Goal: Find specific page/section: Find specific page/section

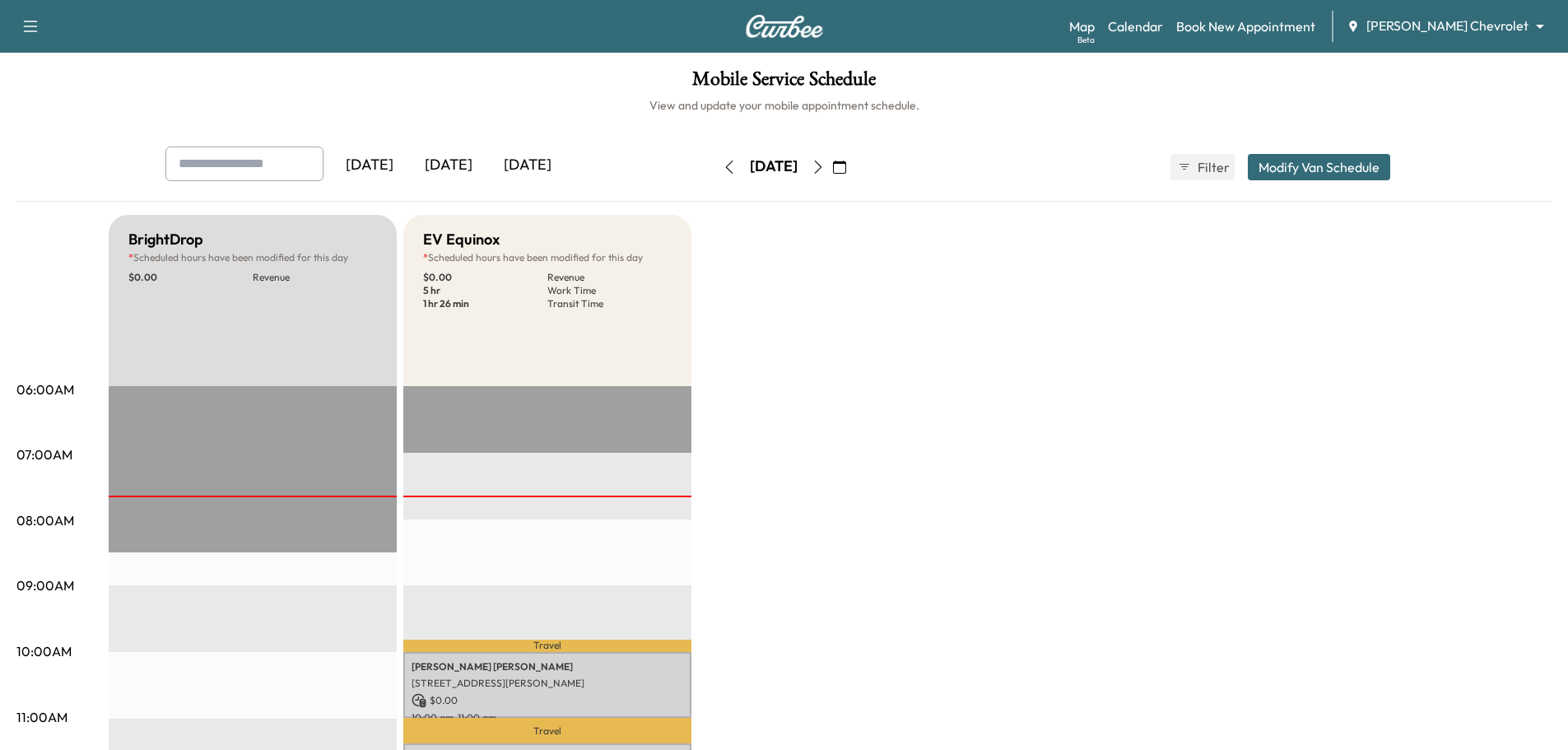
click at [1458, 30] on body "Support Log Out Map Beta Calendar Book New Appointment [PERSON_NAME] Chevrolet …" at bounding box center [784, 375] width 1568 height 750
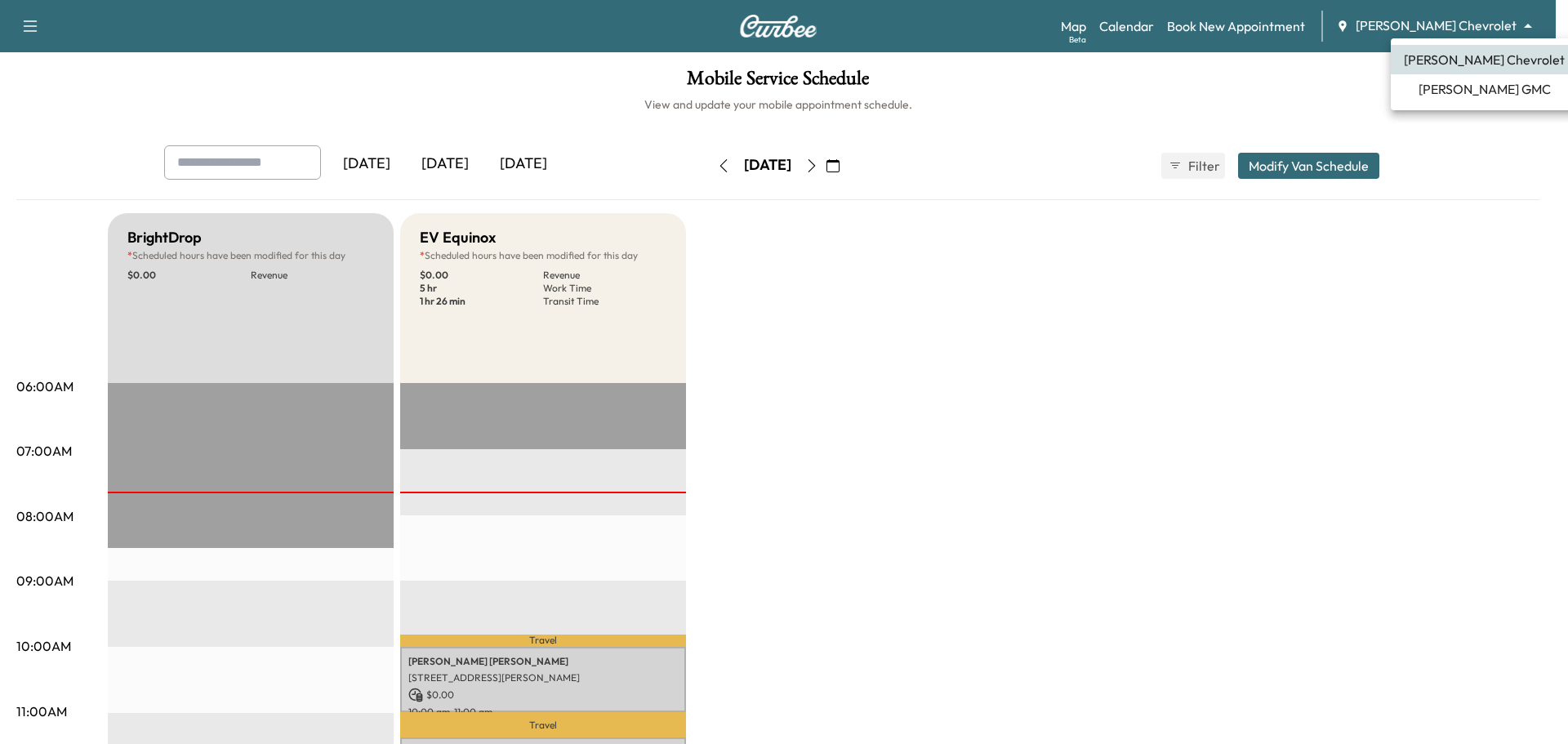
click at [1449, 84] on span "[PERSON_NAME] GMC" at bounding box center [1485, 89] width 133 height 20
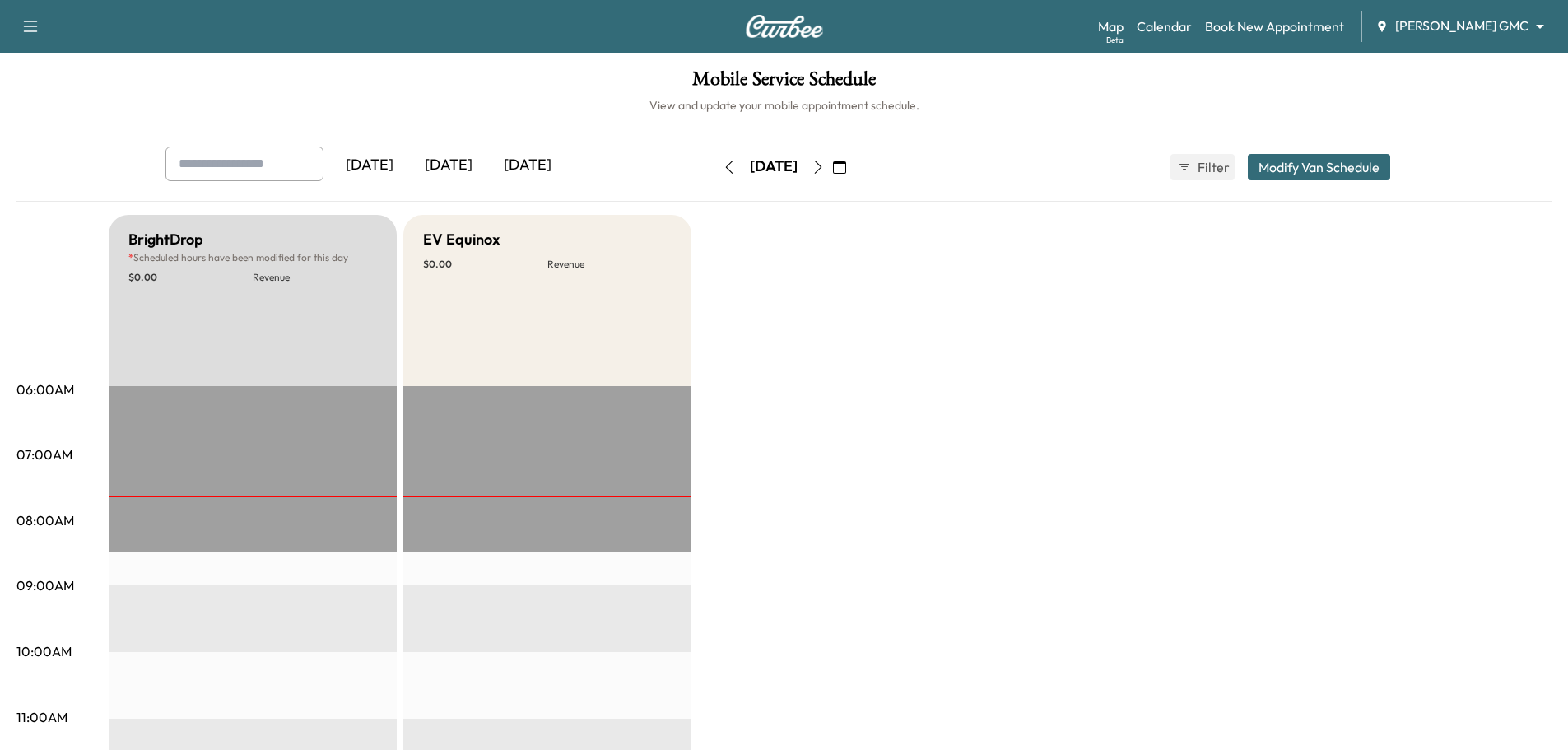
click at [825, 165] on icon "button" at bounding box center [818, 167] width 13 height 13
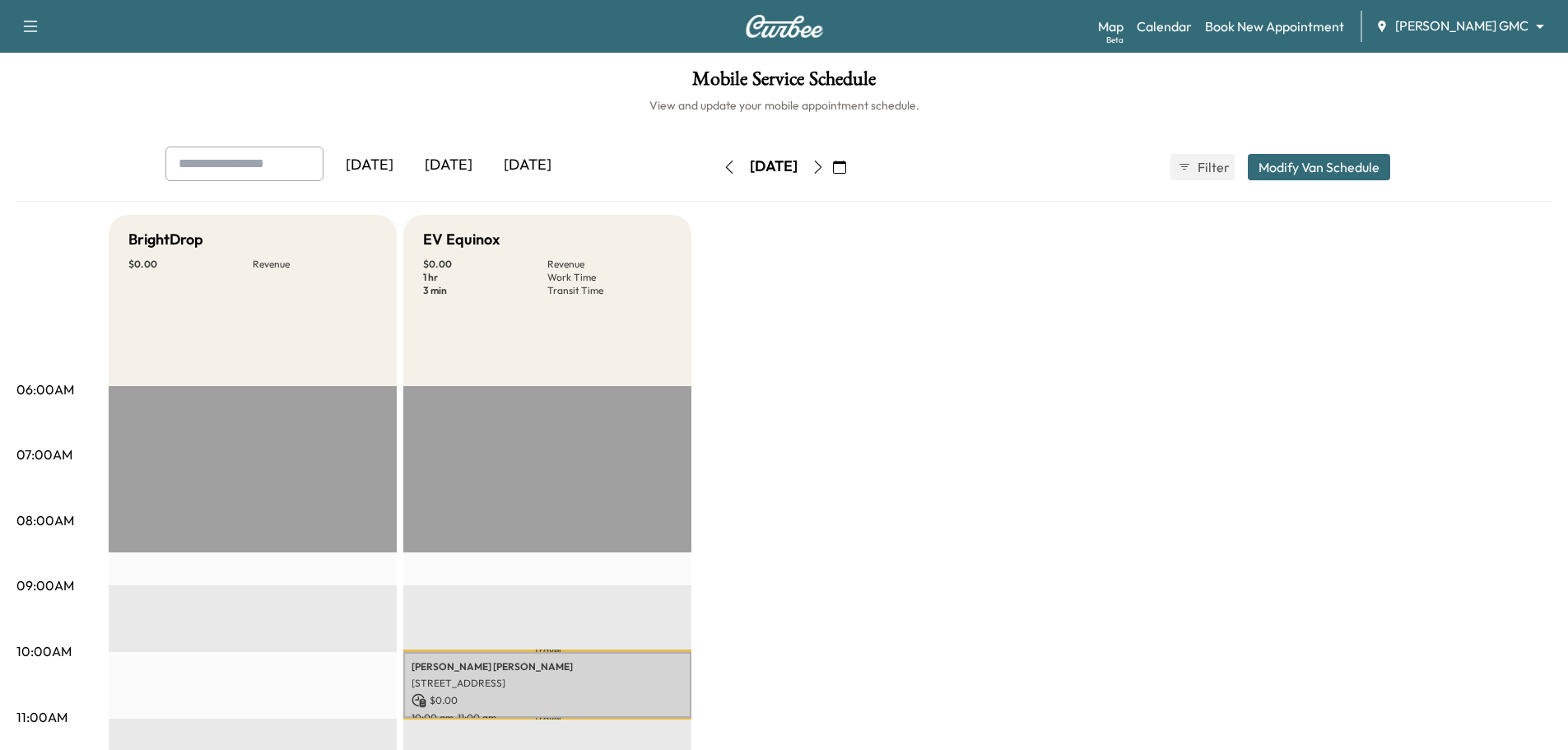
click at [822, 171] on icon "button" at bounding box center [818, 167] width 8 height 13
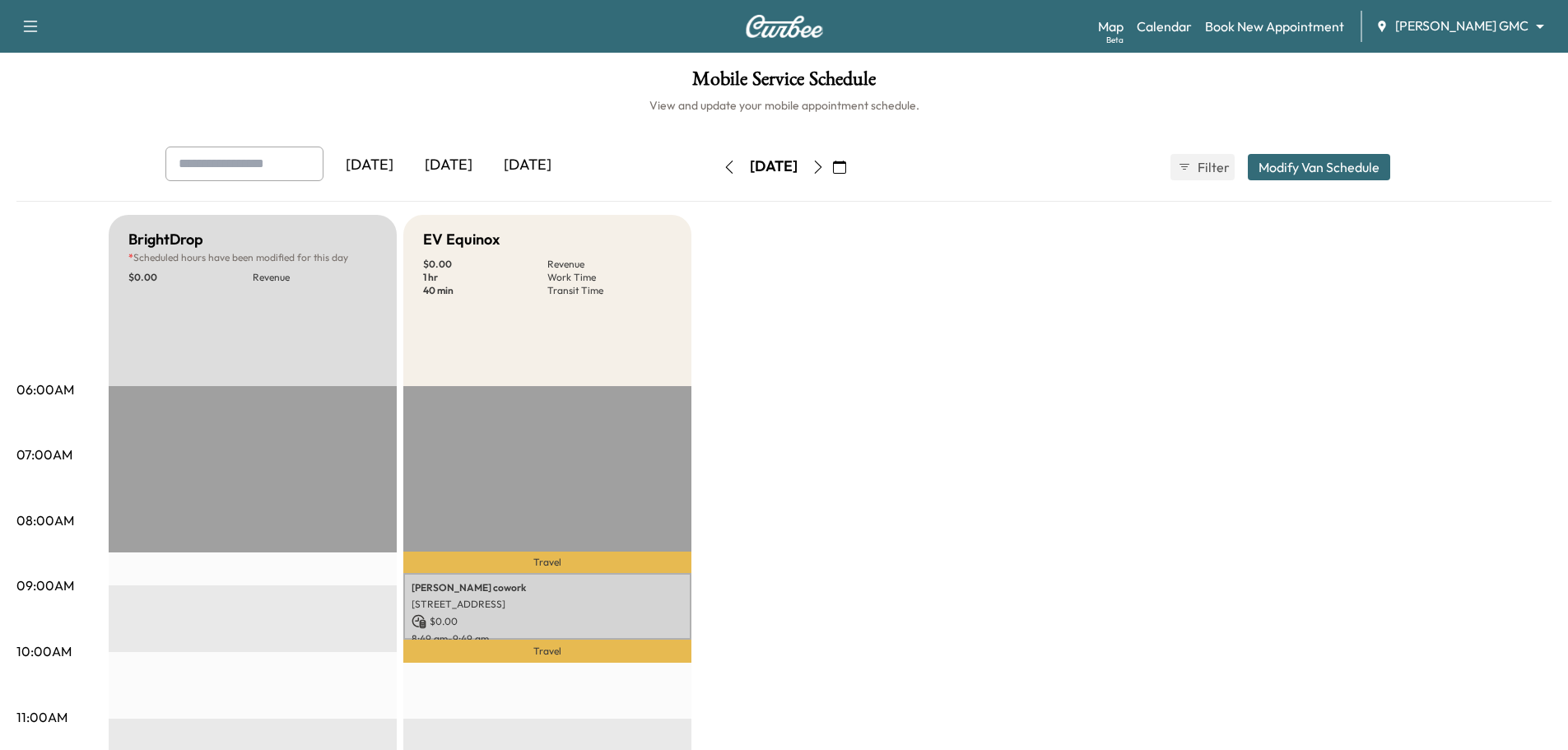
click at [825, 161] on icon "button" at bounding box center [818, 167] width 13 height 13
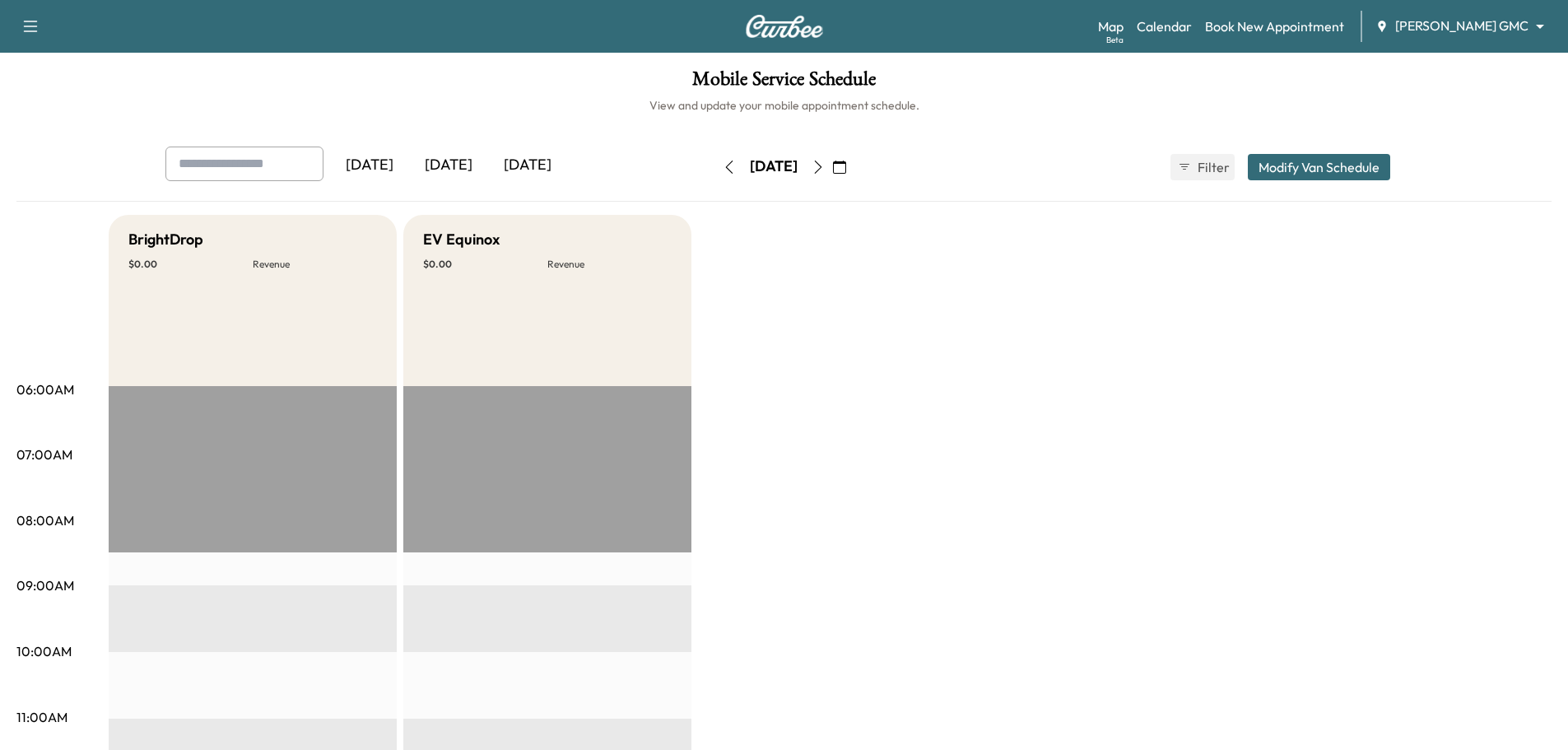
click at [722, 169] on icon "button" at bounding box center [729, 167] width 13 height 13
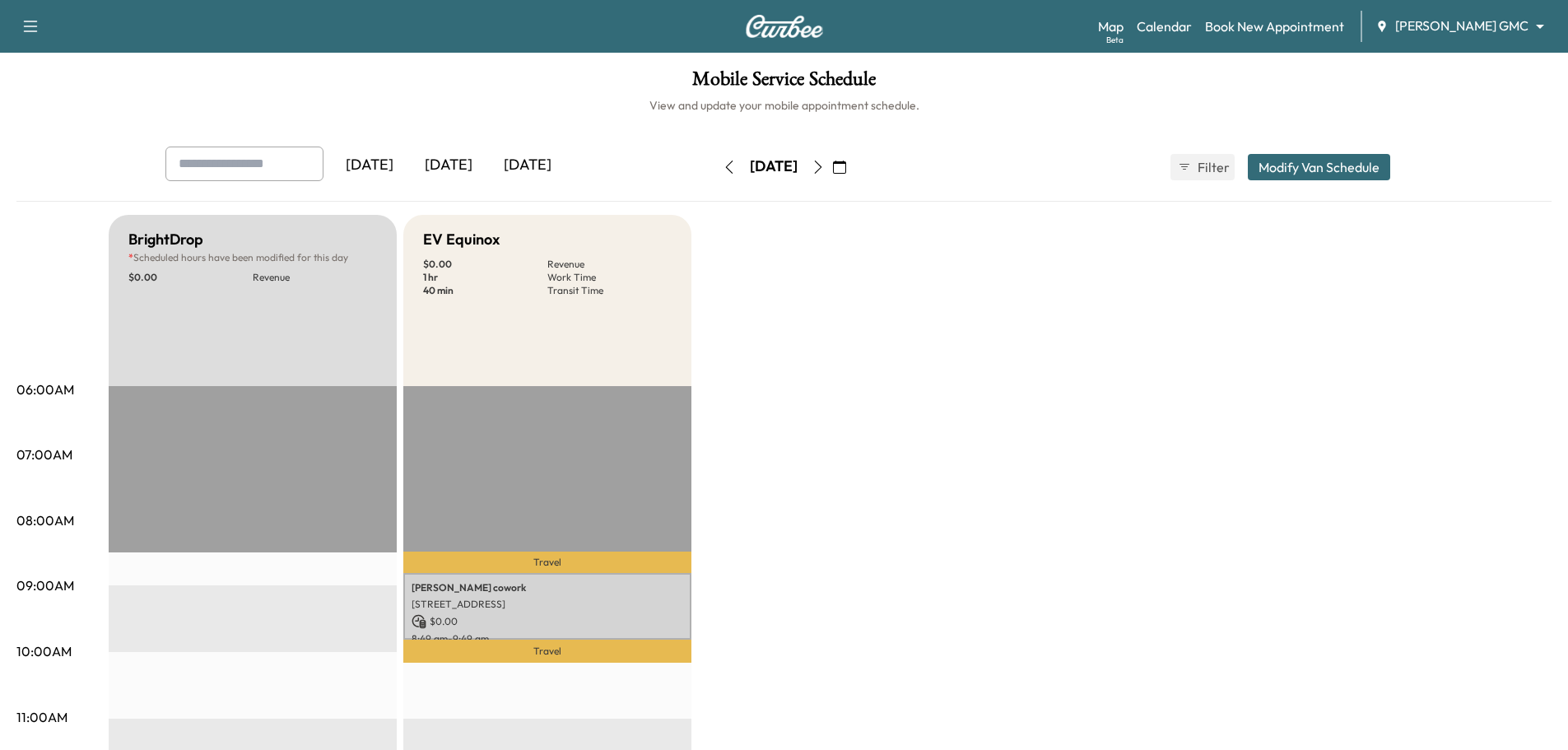
click at [715, 169] on button "button" at bounding box center [728, 167] width 28 height 27
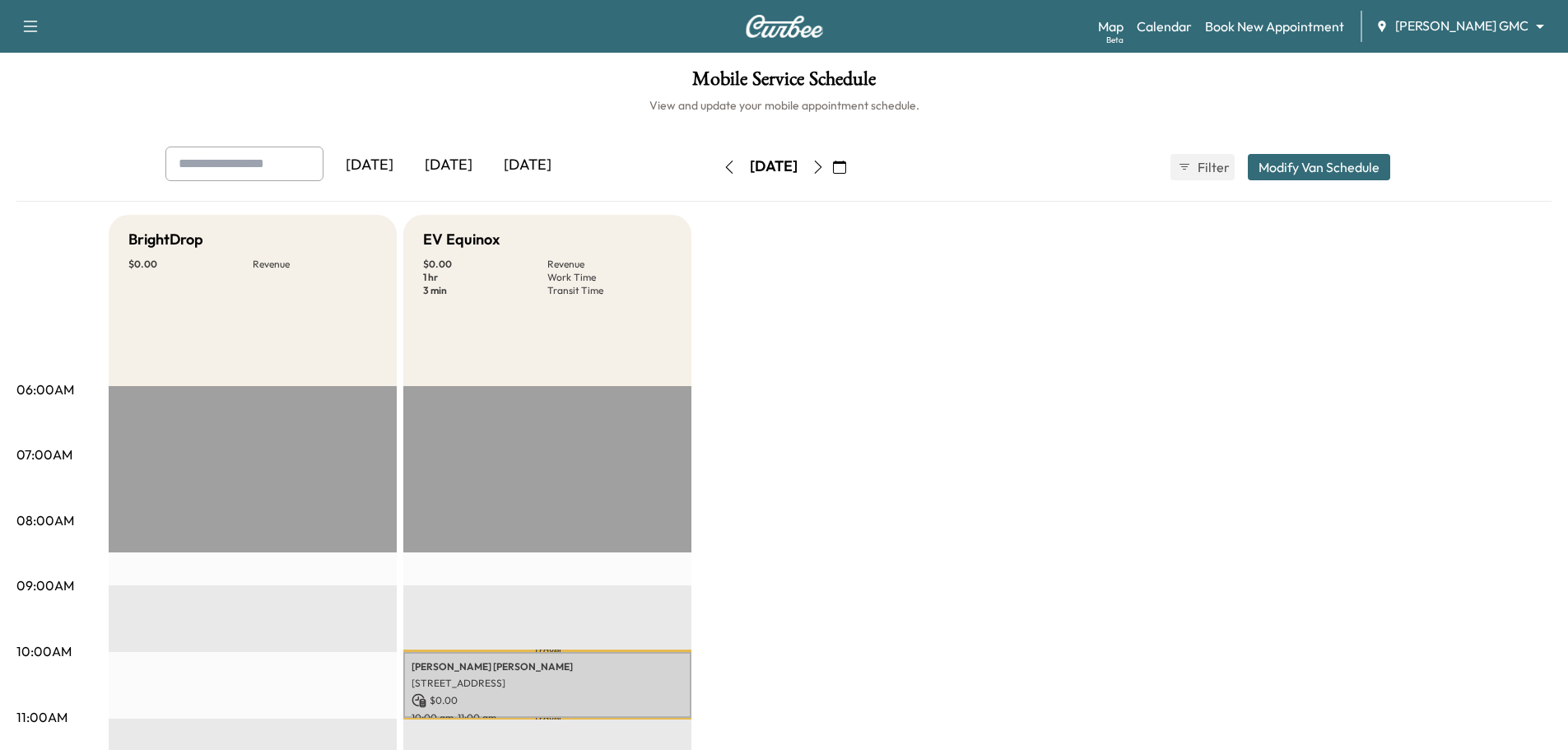
click at [725, 172] on icon "button" at bounding box center [729, 167] width 8 height 13
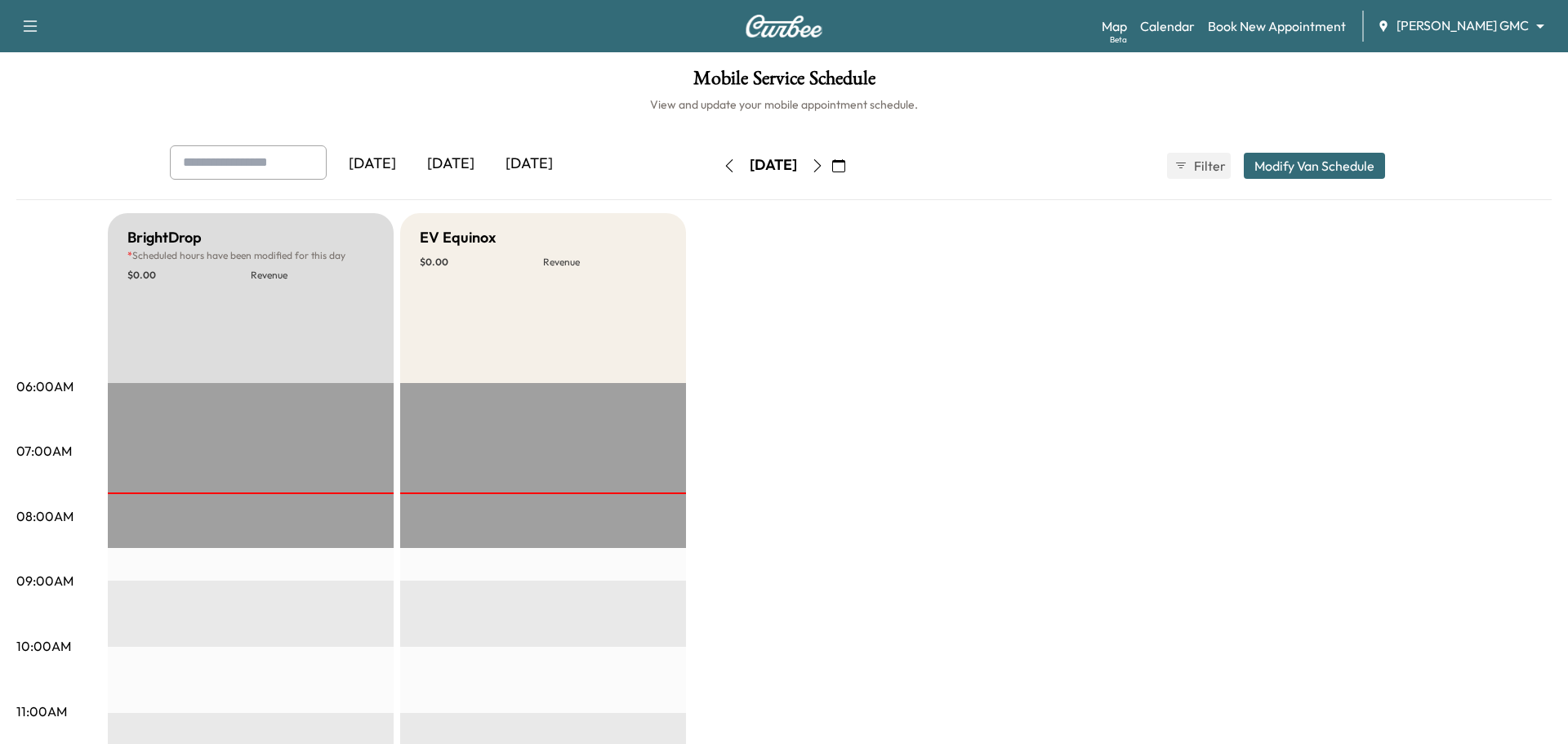
click at [1455, 26] on body "Support Log Out Map Beta Calendar Book New Appointment [PERSON_NAME] GMC ******…" at bounding box center [784, 372] width 1568 height 744
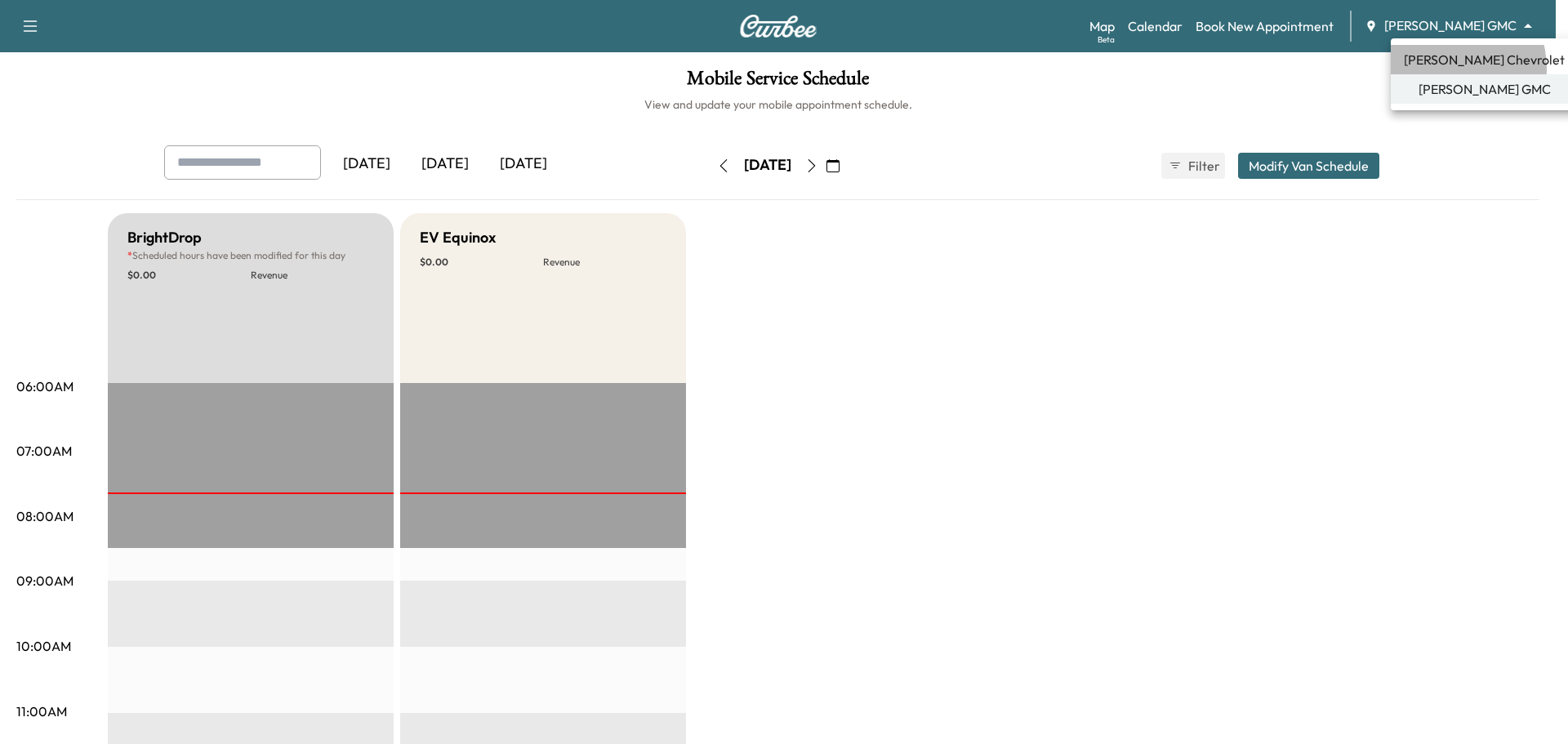
click at [1446, 68] on span "[PERSON_NAME] Chevrolet" at bounding box center [1485, 60] width 161 height 20
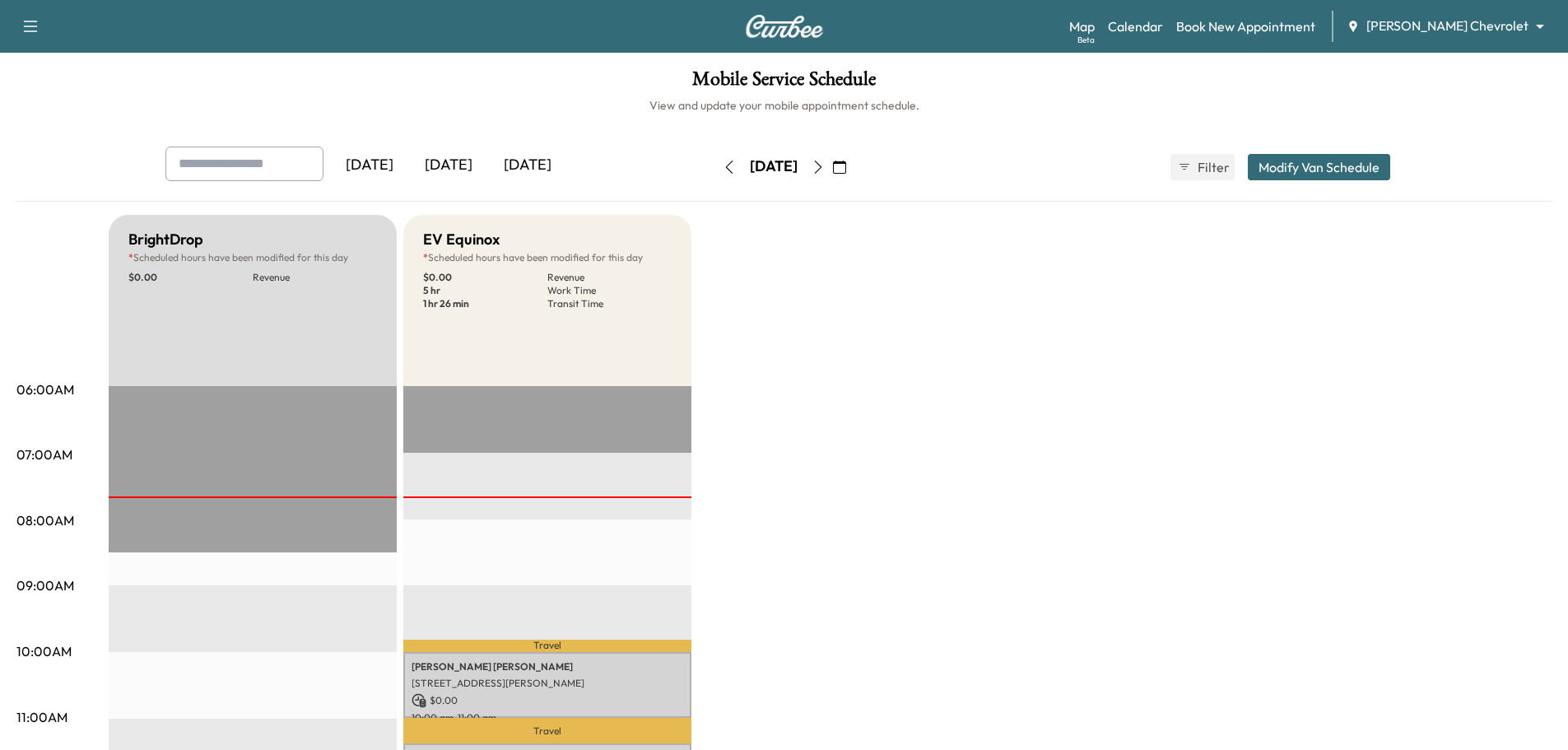
click at [825, 163] on icon "button" at bounding box center [818, 167] width 13 height 13
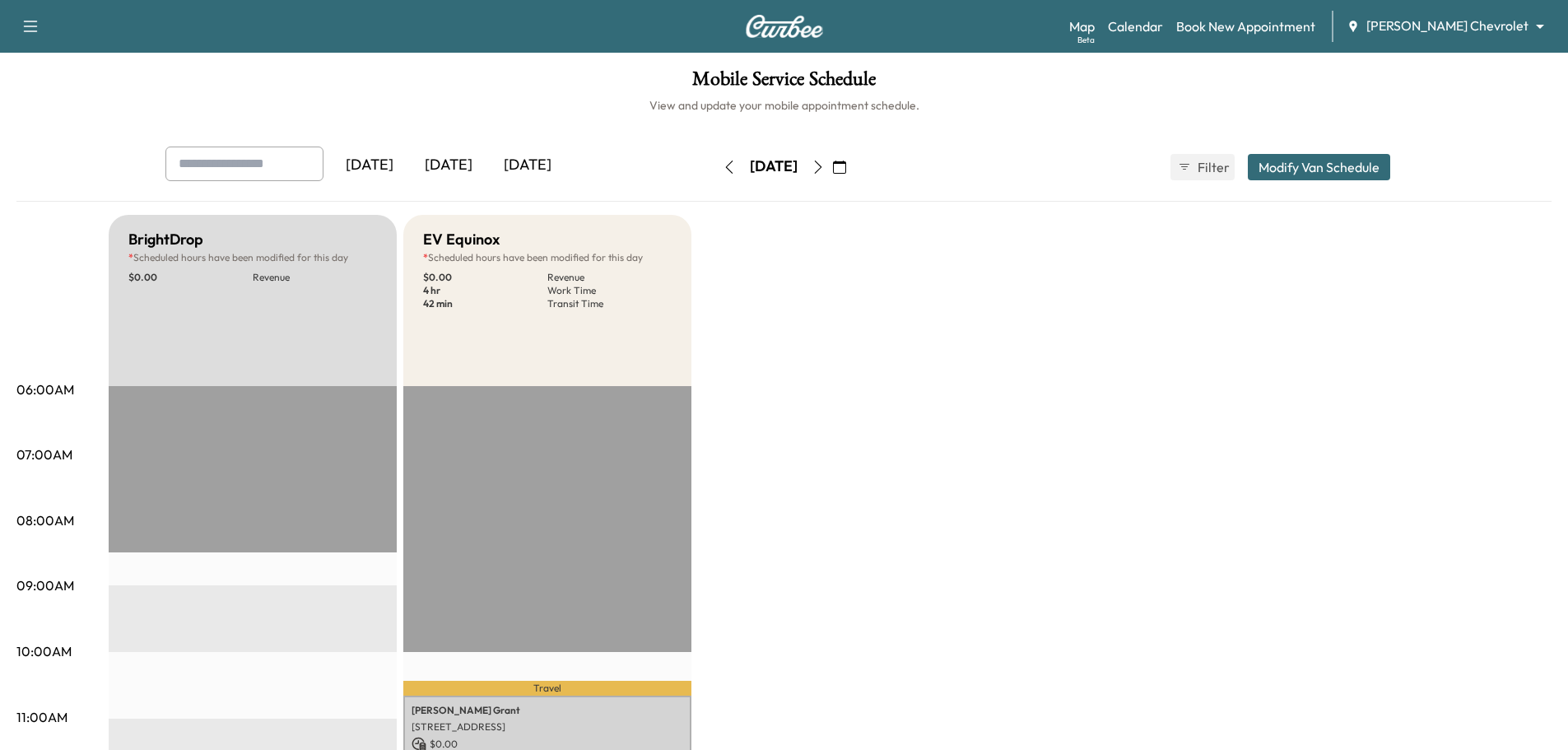
click at [825, 162] on icon "button" at bounding box center [818, 167] width 13 height 13
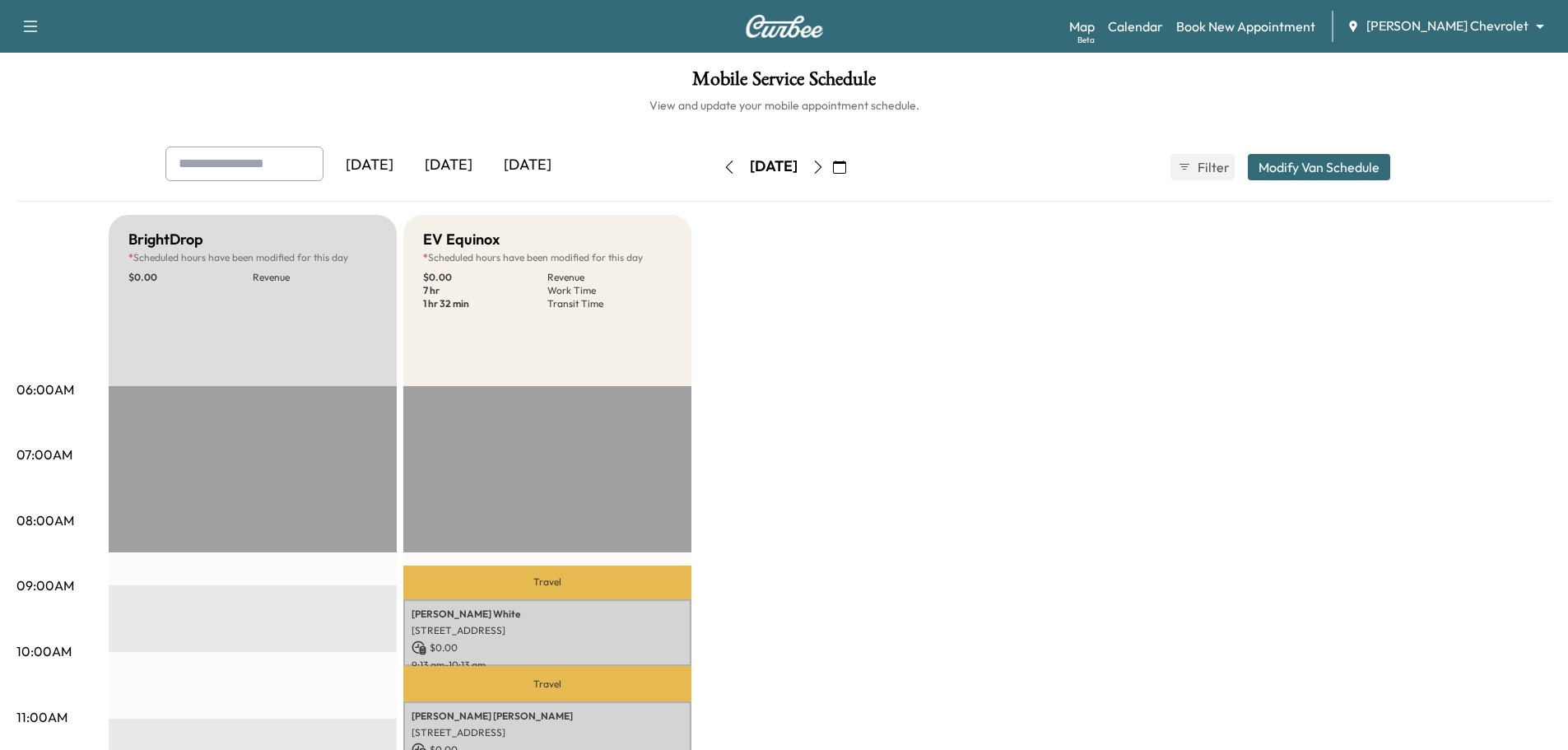
click at [722, 169] on icon "button" at bounding box center [729, 167] width 13 height 13
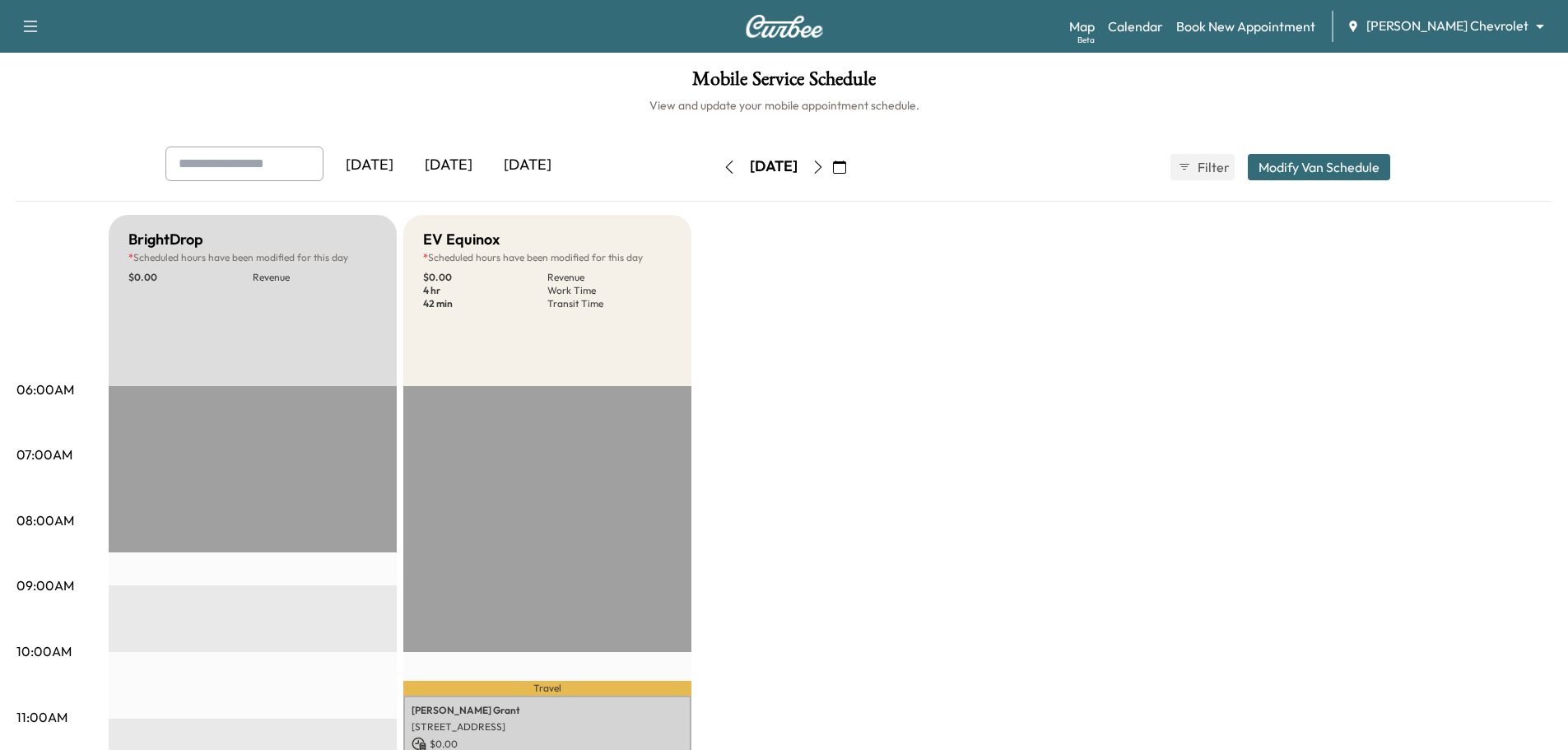
click at [722, 169] on icon "button" at bounding box center [729, 167] width 13 height 13
